Goal: Find specific page/section: Find specific page/section

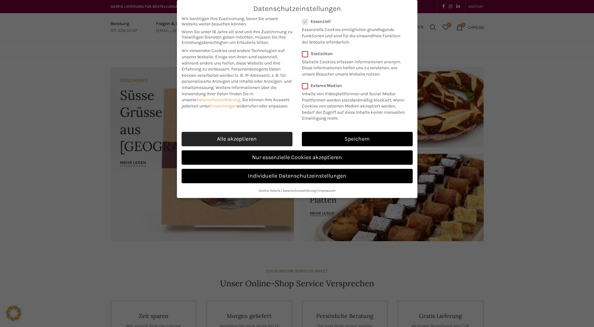
click at [247, 139] on link "Alle akzeptieren" at bounding box center [237, 139] width 111 height 14
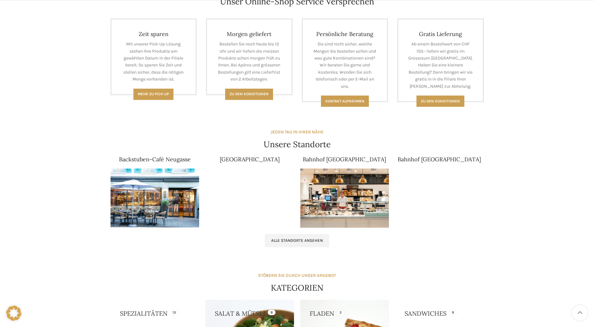
scroll to position [313, 0]
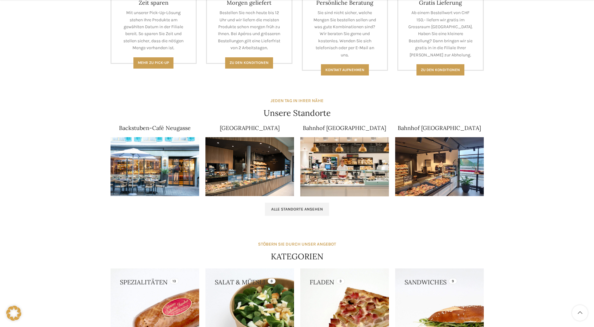
click at [146, 154] on img at bounding box center [155, 166] width 89 height 59
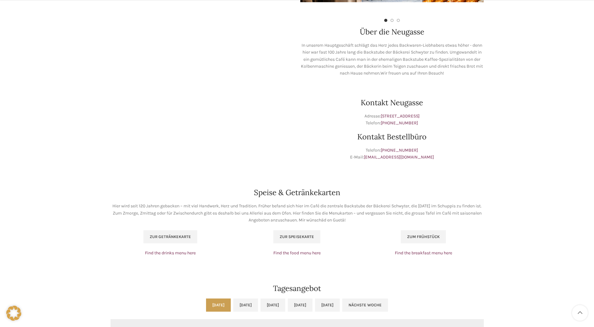
scroll to position [282, 0]
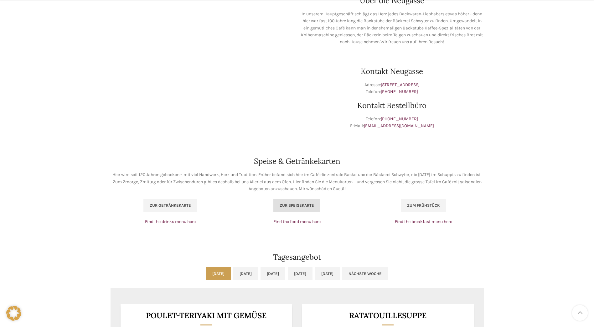
click at [305, 205] on span "Zur Speisekarte" at bounding box center [297, 205] width 34 height 5
